Goal: Information Seeking & Learning: Learn about a topic

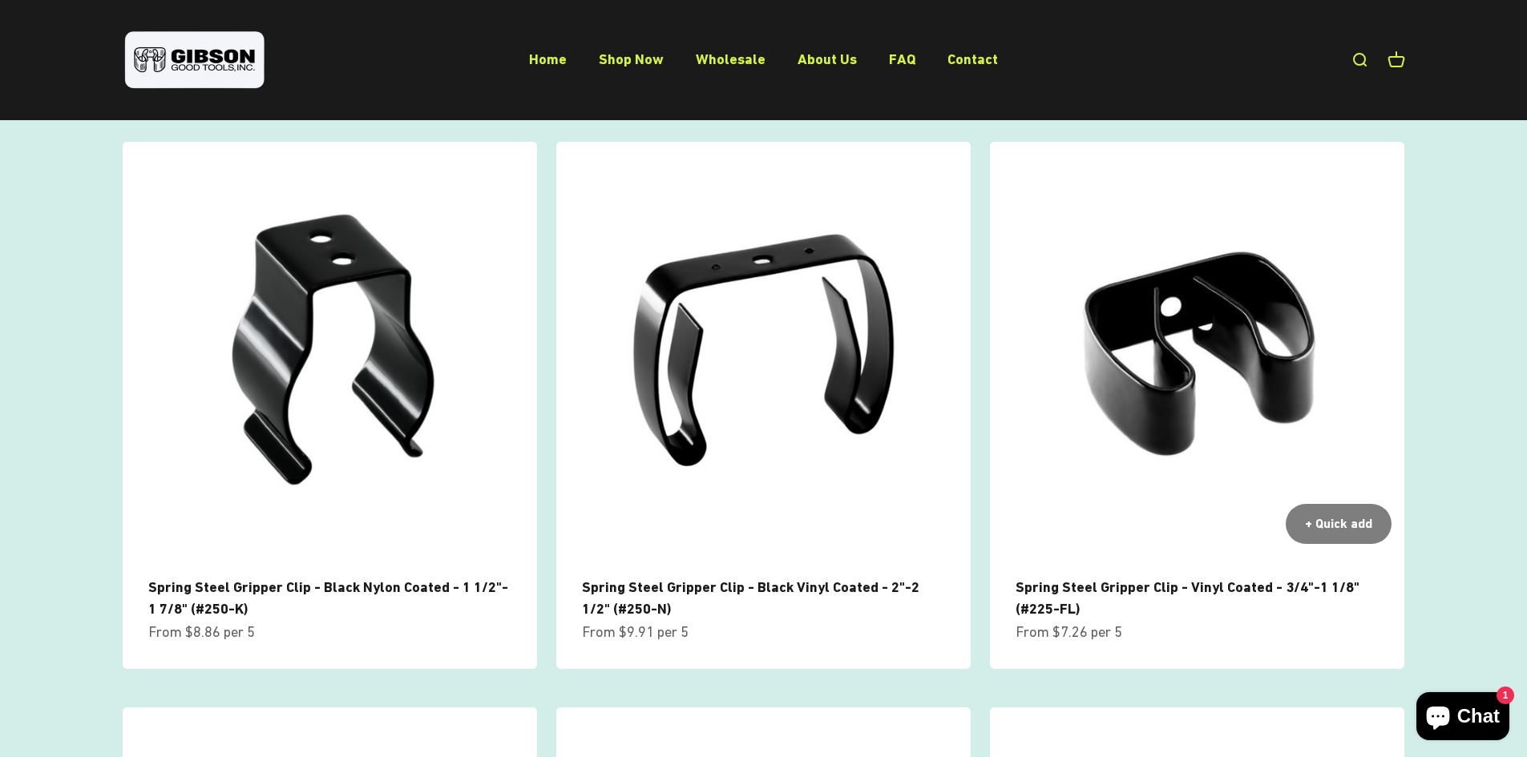
scroll to position [962, 0]
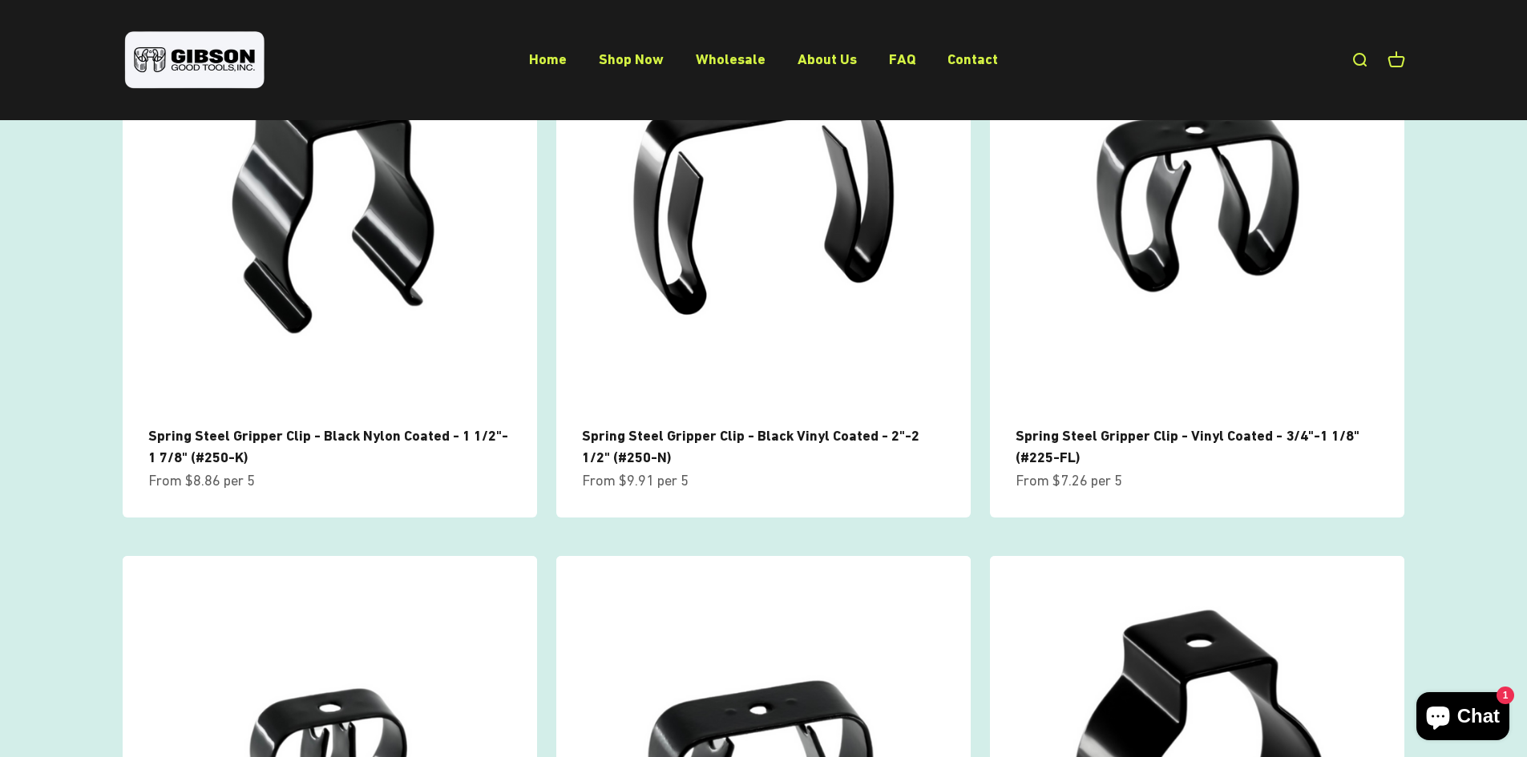
click at [1496, 713] on span "Chat" at bounding box center [1478, 717] width 42 height 24
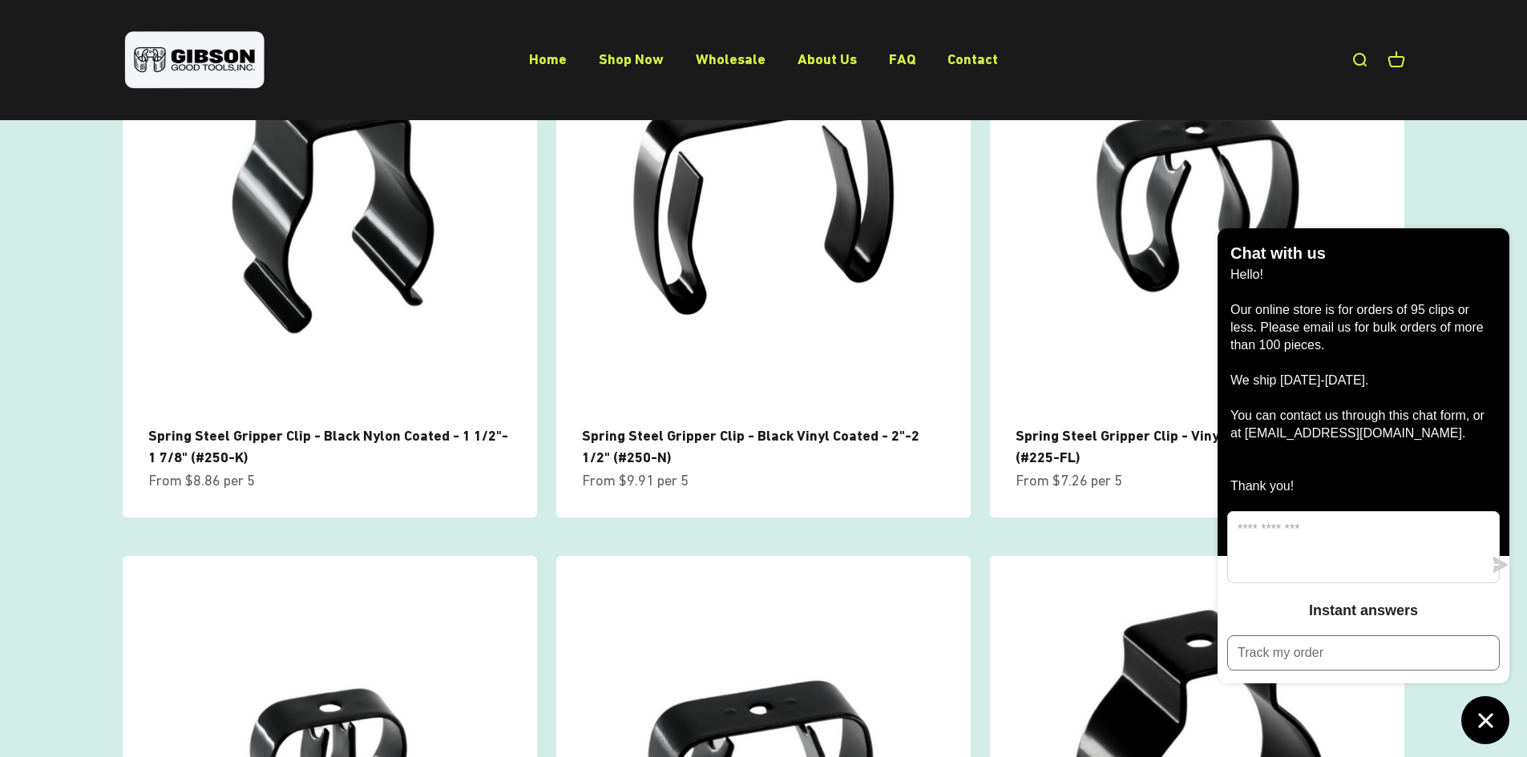
click at [1442, 181] on scroll-carousel "+ Quick add Spring Steel Gripper Clip - Black Nylon Coated - 1 1/2"- 1 7/8" (#2…" at bounding box center [763, 536] width 1515 height 1093
click at [1419, 169] on scroll-carousel "+ Quick add Spring Steel Gripper Clip - Black Nylon Coated - 1 1/2"- 1 7/8" (#2…" at bounding box center [763, 536] width 1515 height 1093
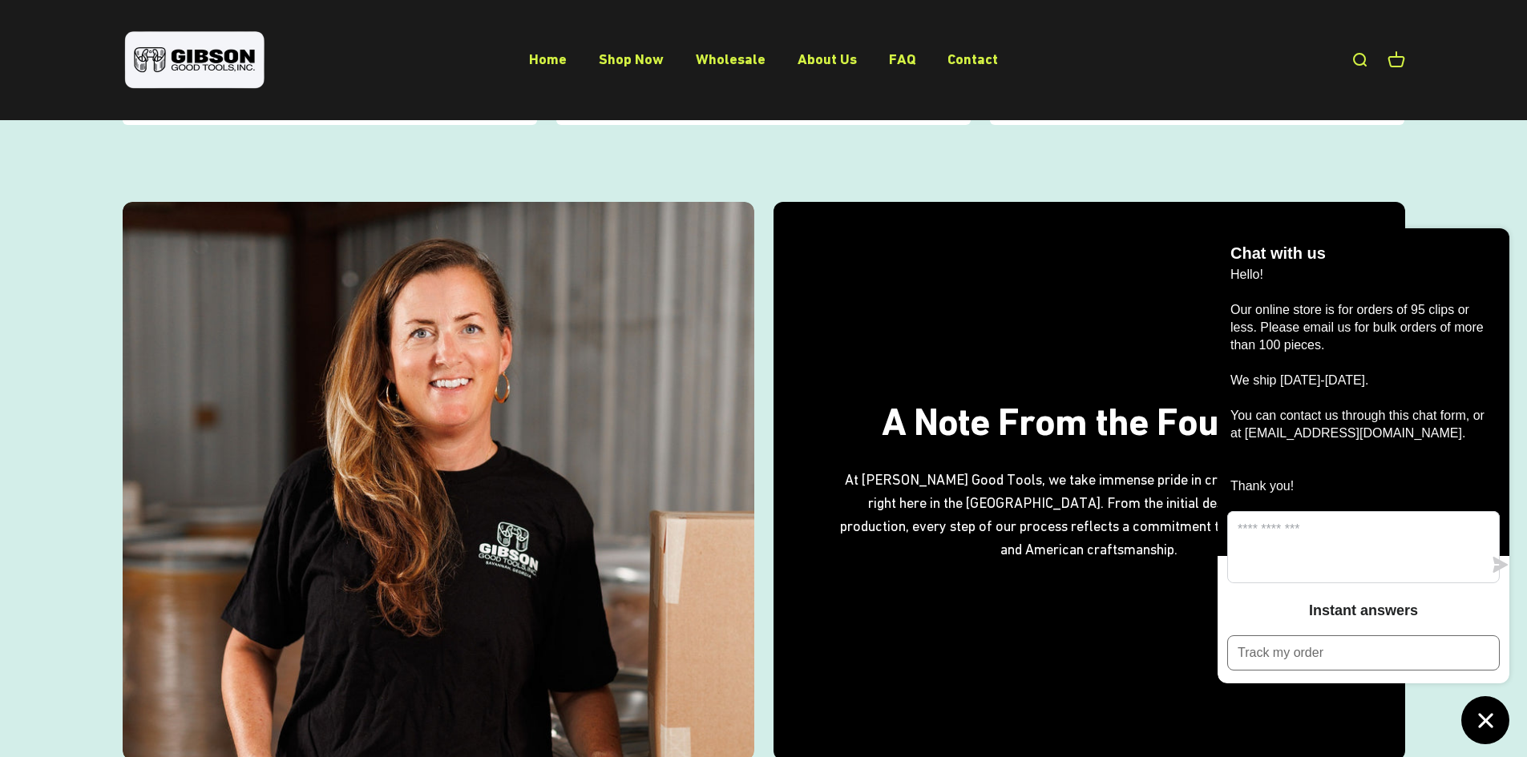
scroll to position [1924, 0]
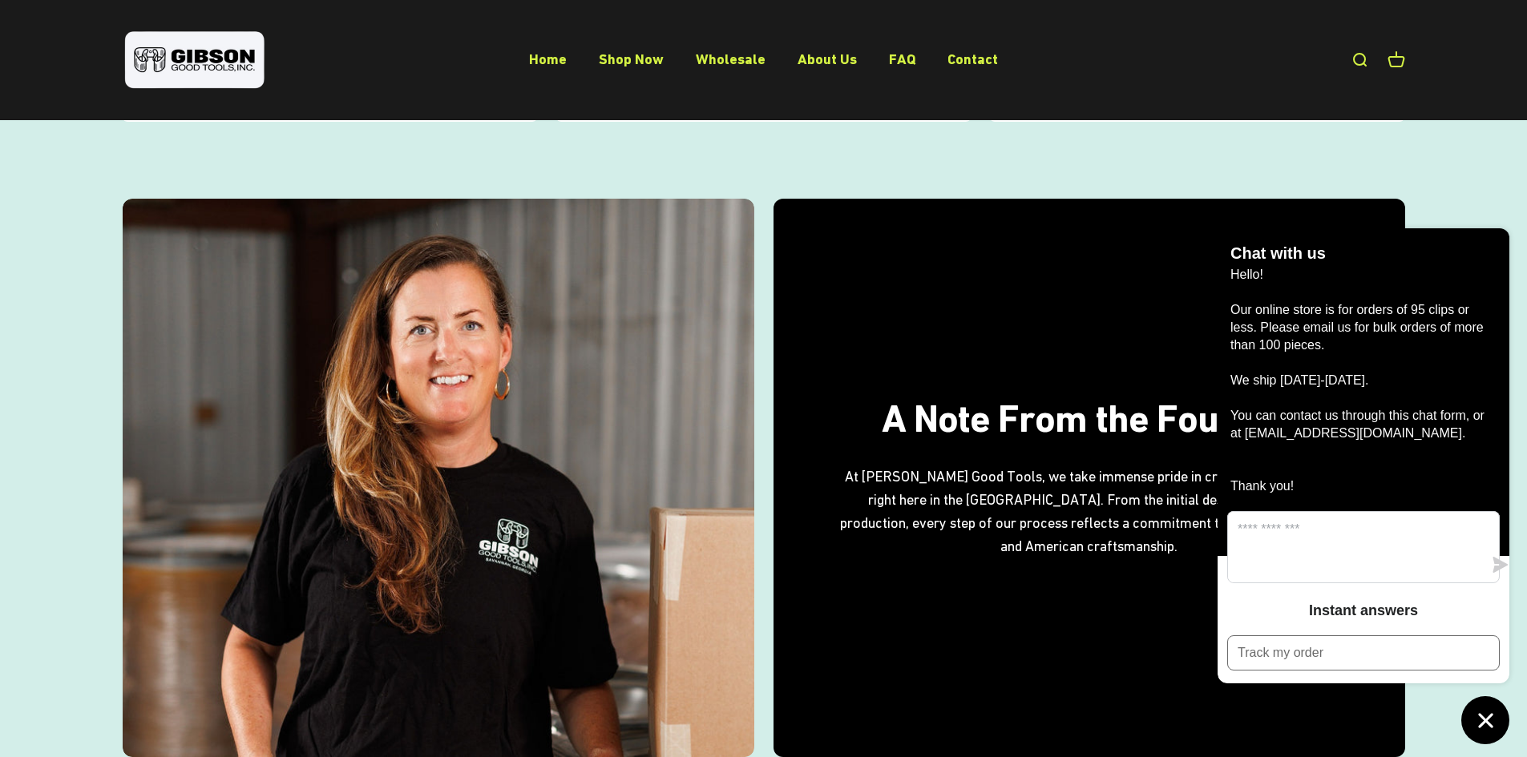
click at [1488, 715] on icon "Chat window" at bounding box center [1485, 721] width 25 height 25
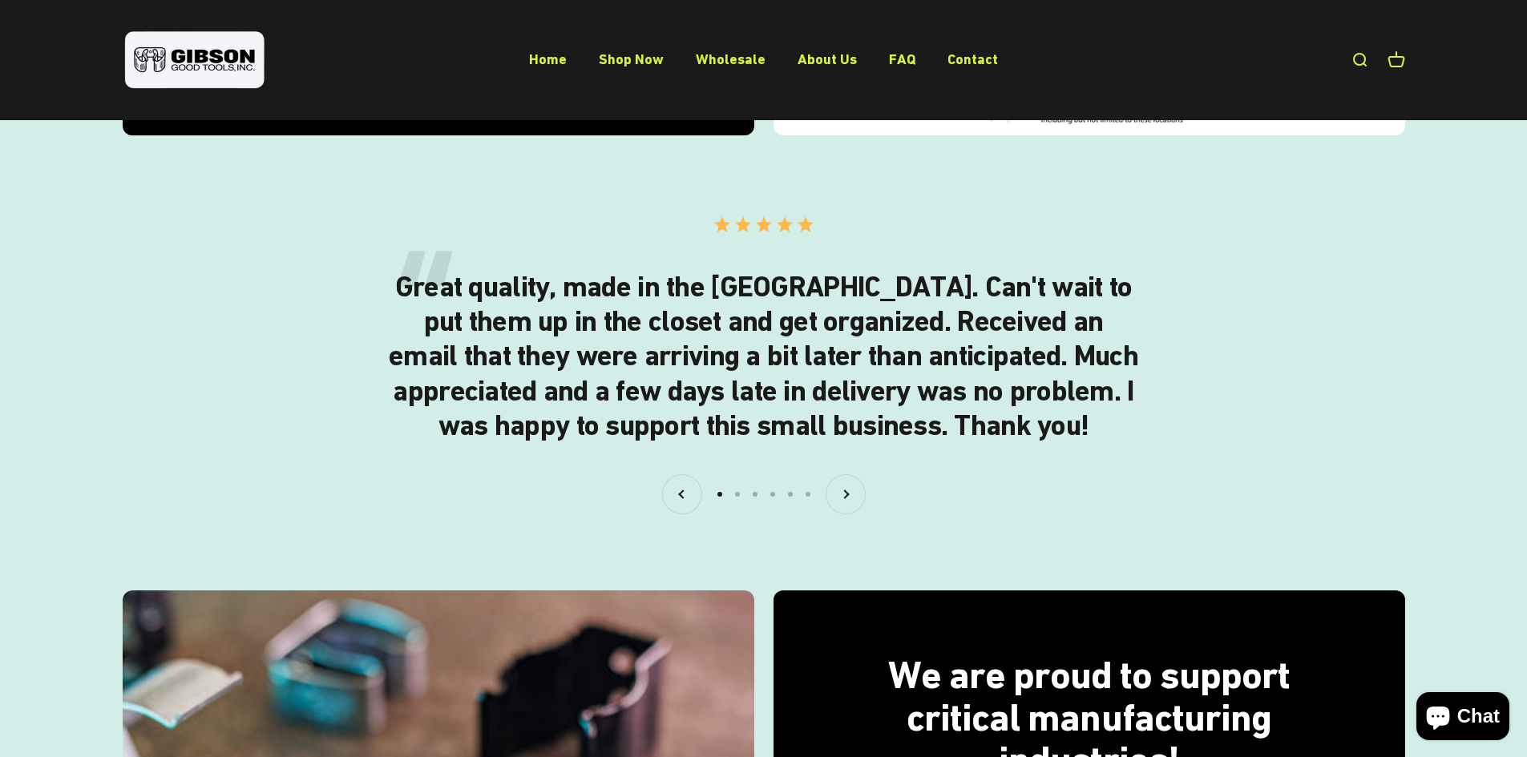
scroll to position [2885, 0]
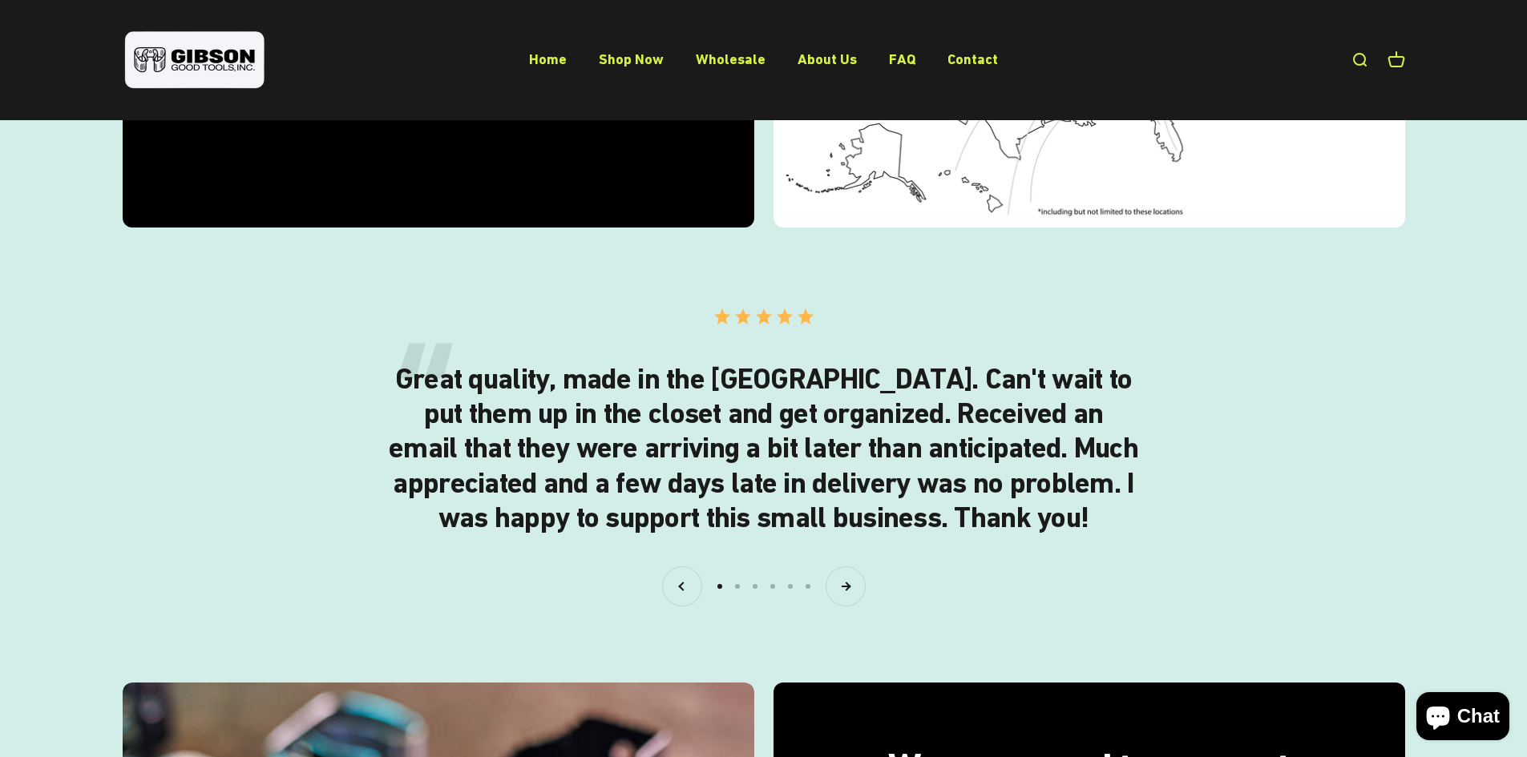
click at [858, 587] on button "Next" at bounding box center [845, 586] width 38 height 38
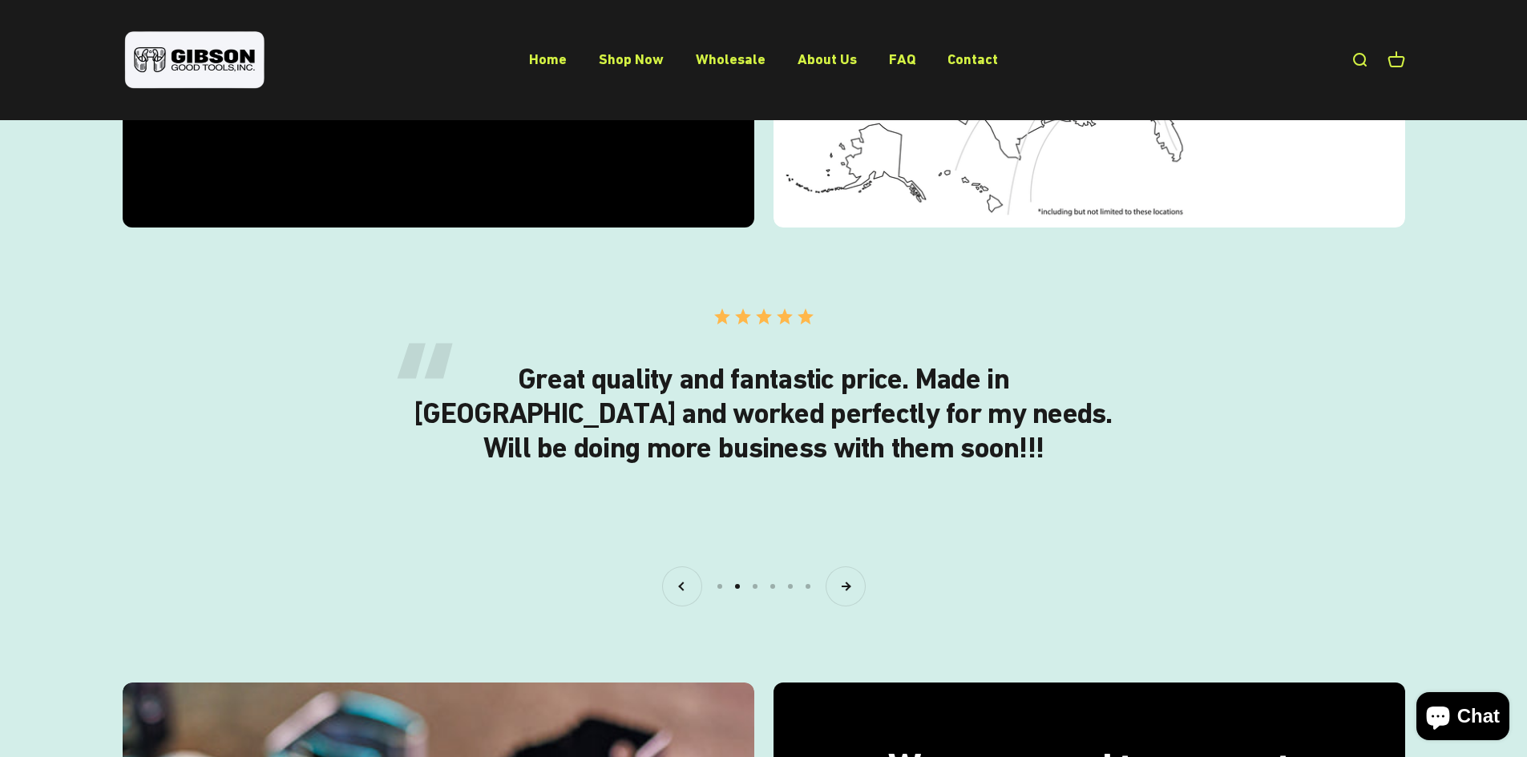
click at [858, 587] on button "Next" at bounding box center [845, 586] width 38 height 38
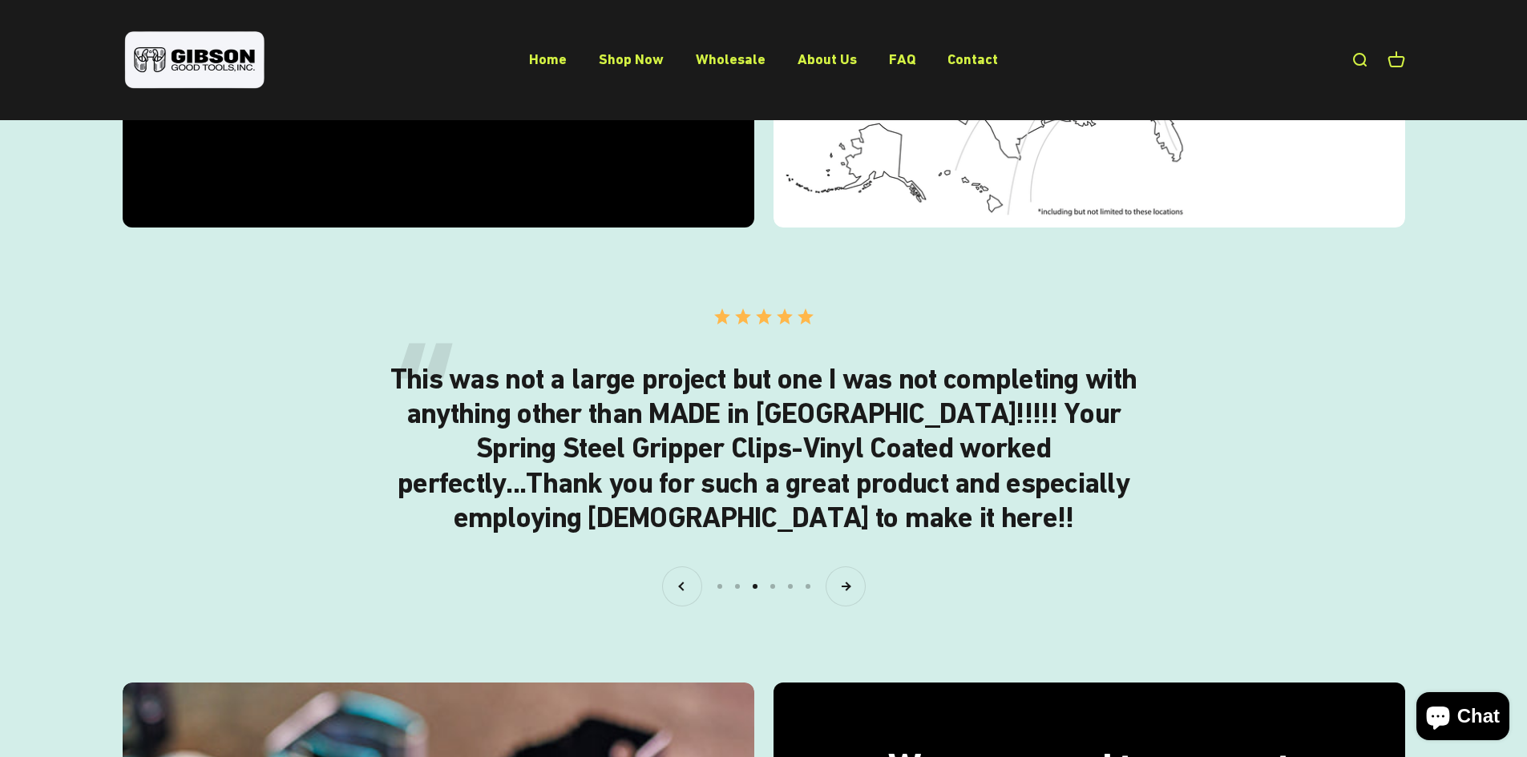
click at [858, 587] on button "Next" at bounding box center [845, 586] width 38 height 38
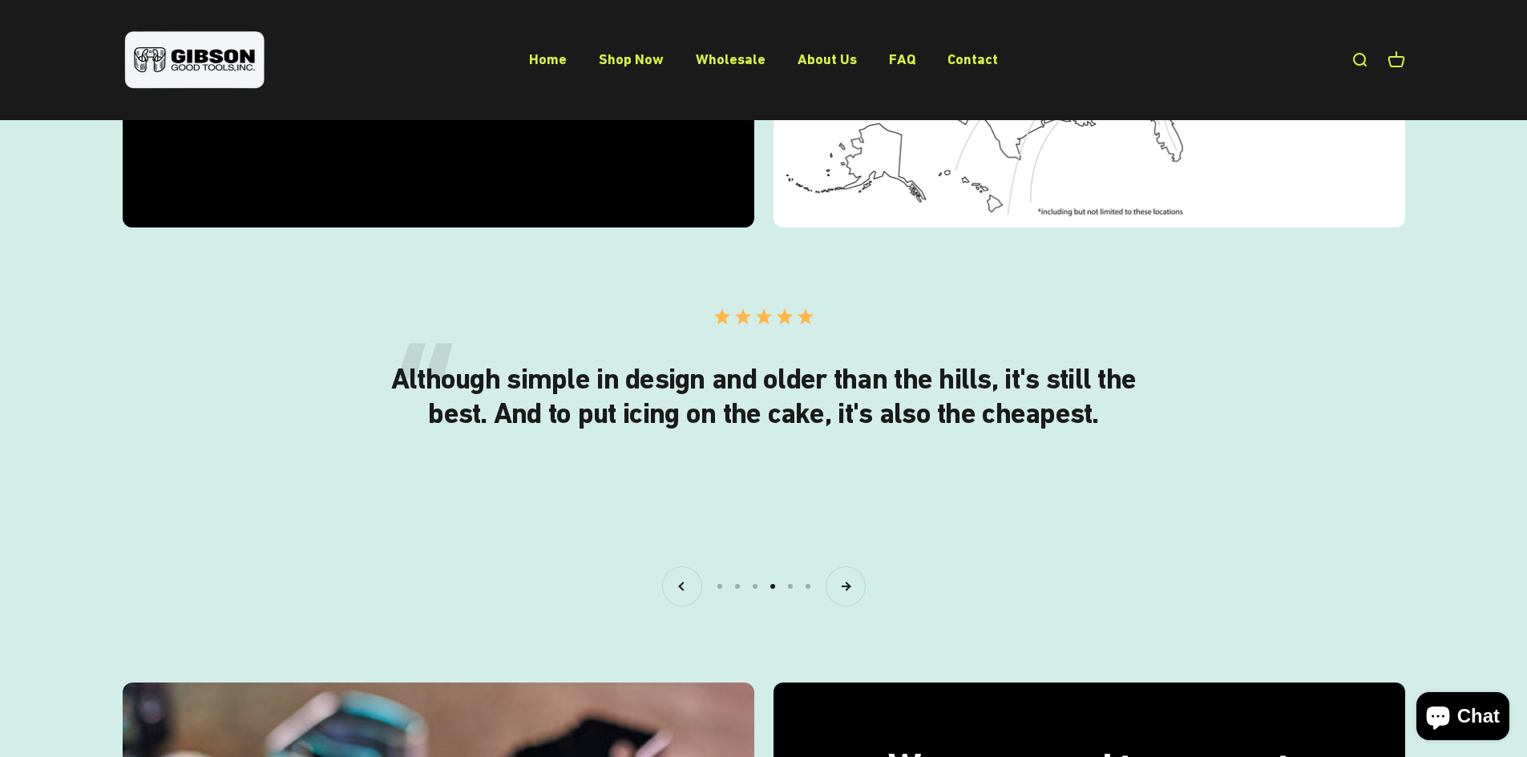
click at [858, 587] on button "Next" at bounding box center [845, 586] width 38 height 38
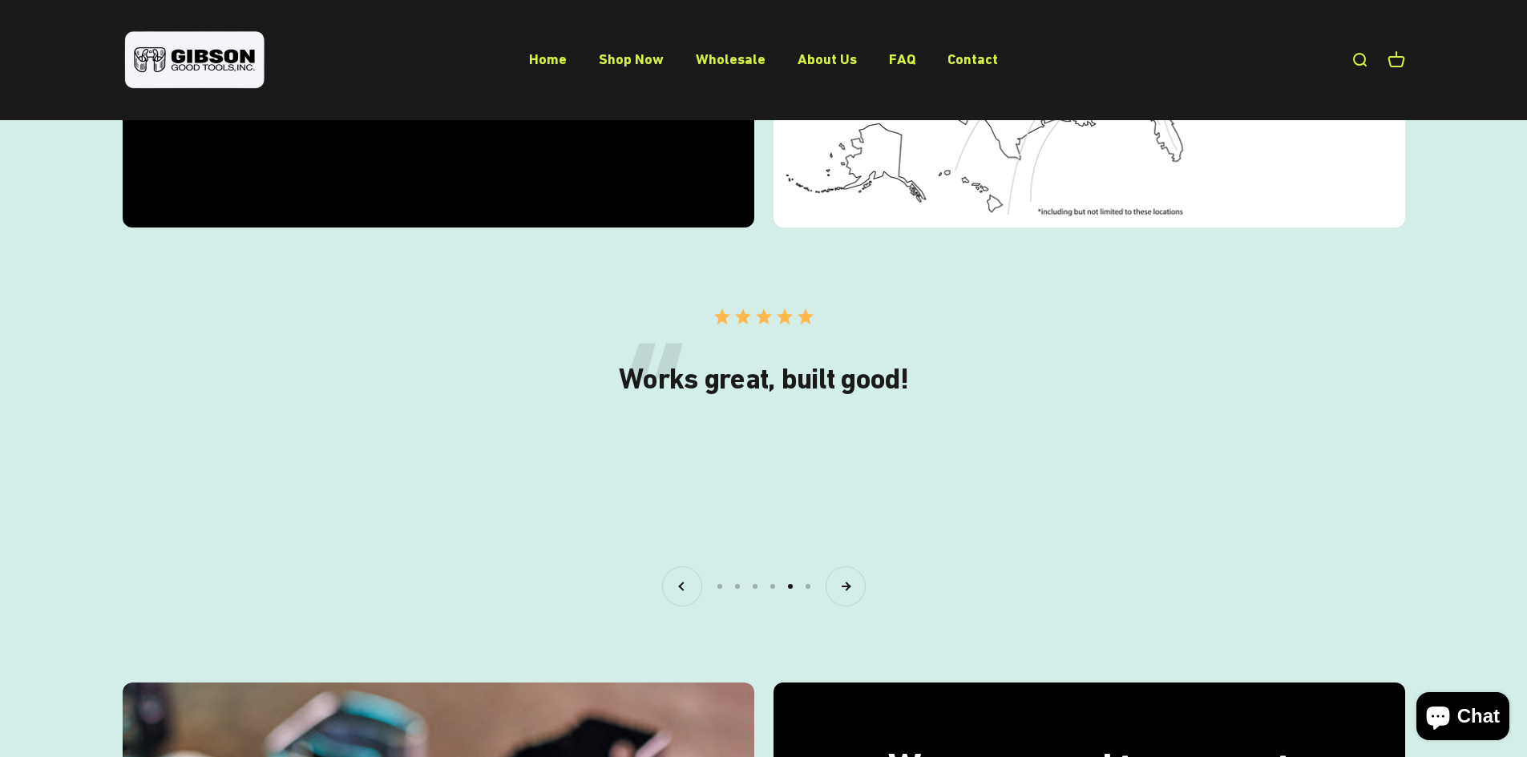
click at [858, 587] on button "Next" at bounding box center [845, 586] width 38 height 38
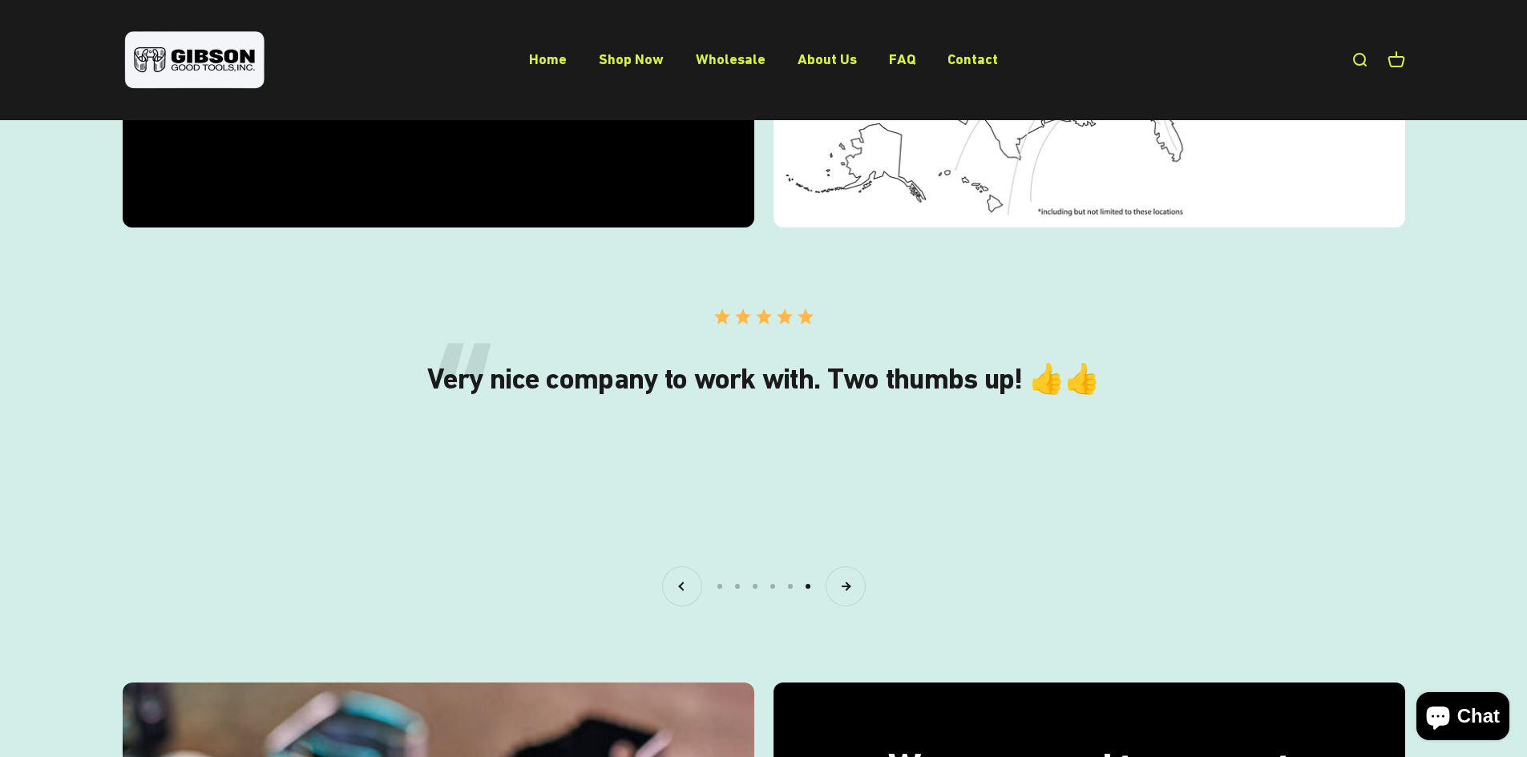
click at [859, 586] on button "Next" at bounding box center [845, 586] width 38 height 38
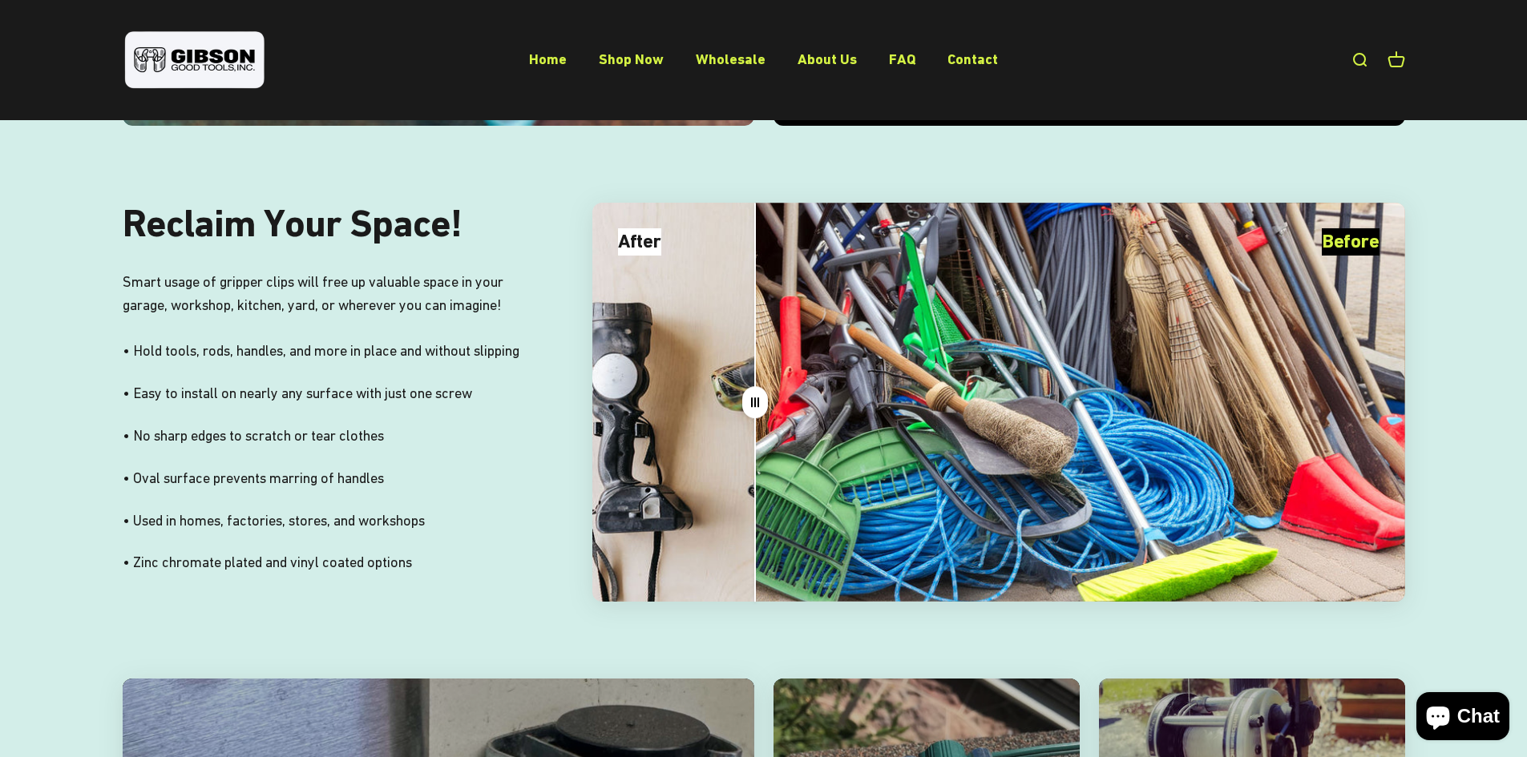
scroll to position [3927, 0]
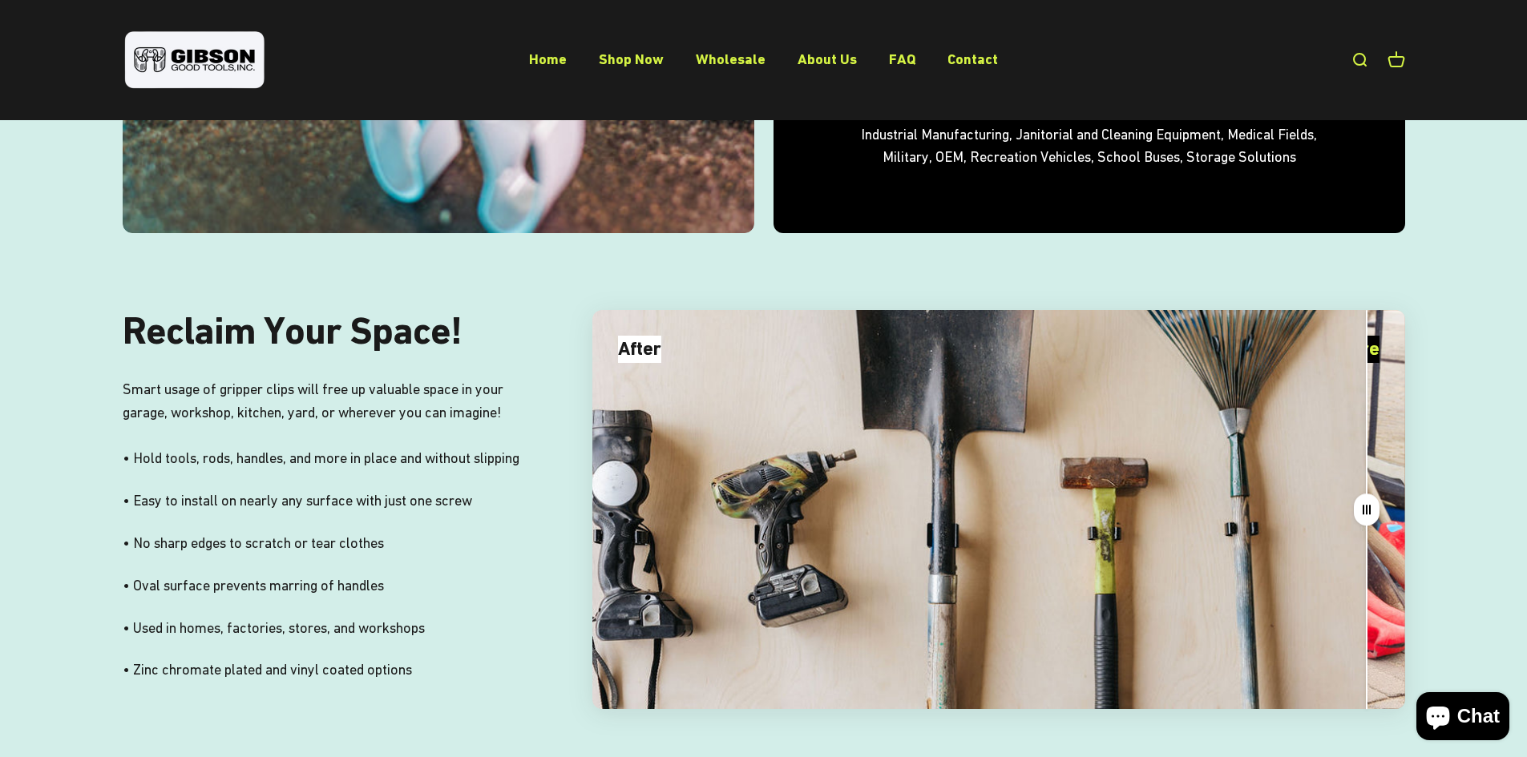
drag, startPoint x: 748, startPoint y: 506, endPoint x: 1359, endPoint y: 547, distance: 613.0
click at [1359, 547] on split-cursor "Drag" at bounding box center [1367, 509] width 32 height 399
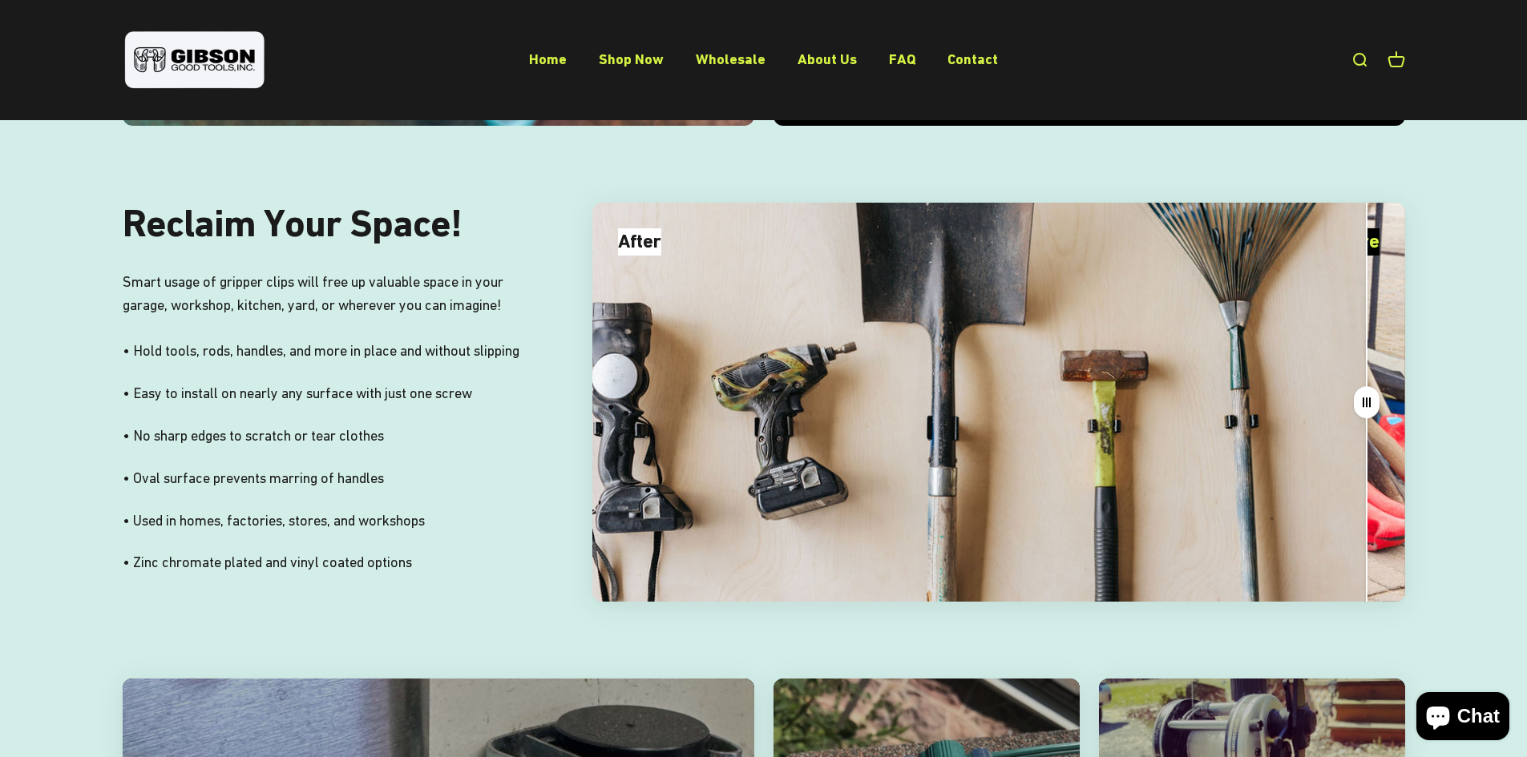
scroll to position [3827, 0]
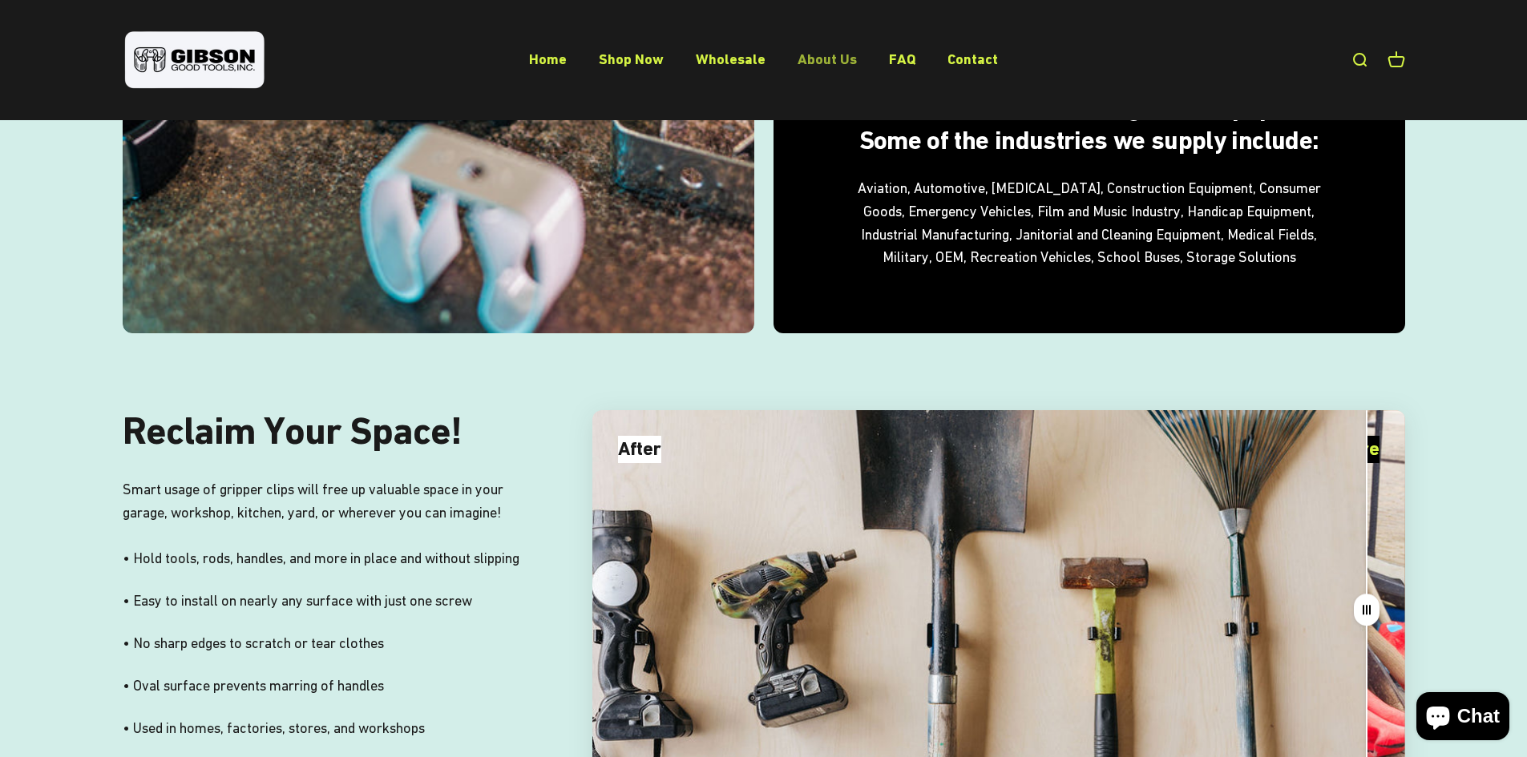
click at [800, 55] on link "About Us" at bounding box center [826, 58] width 59 height 17
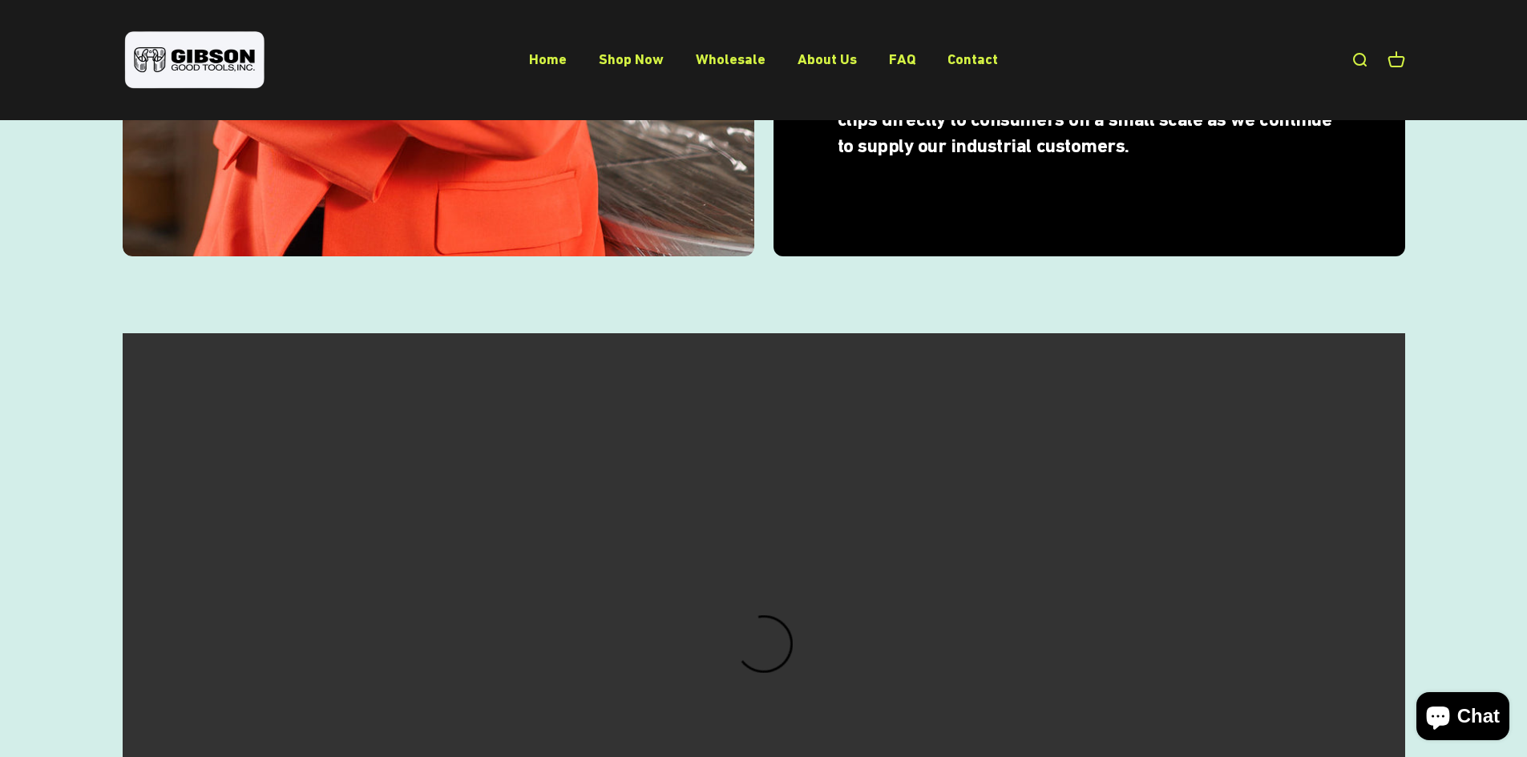
scroll to position [1363, 0]
